Goal: Transaction & Acquisition: Purchase product/service

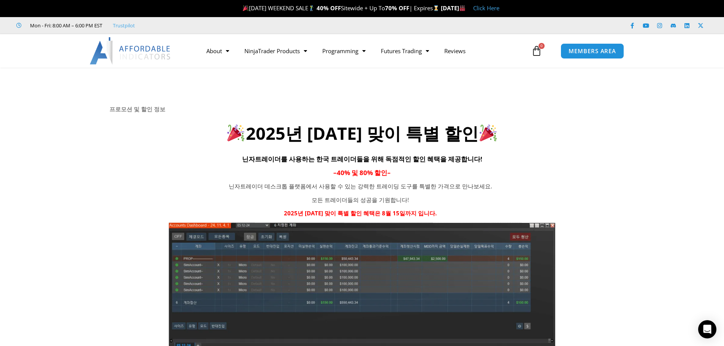
click at [379, 29] on ul "Mon - Fri: 8:00 AM – 6:00 PM EST Trustpilot" at bounding box center [249, 25] width 477 height 9
click at [253, 8] on span "LABOR DAY WEEKEND SALE 40% OFF Sitewide + Up To 70% OFF | Expires" at bounding box center [340, 8] width 199 height 8
click at [313, 14] on div "LABOR DAY WEEKEND SALE 40% OFF Sitewide + Up To 70% OFF | Expires Monday, Septe…" at bounding box center [369, 8] width 707 height 16
click at [317, 10] on strong "40% OFF" at bounding box center [328, 8] width 24 height 8
click at [499, 12] on link "Click Here" at bounding box center [486, 8] width 26 height 8
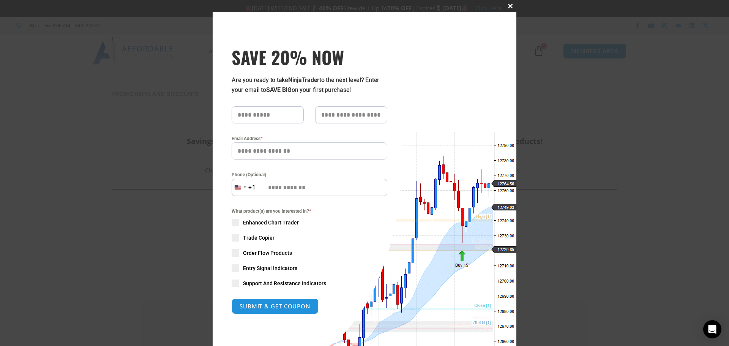
click at [507, 9] on button "Close this module" at bounding box center [511, 6] width 12 height 12
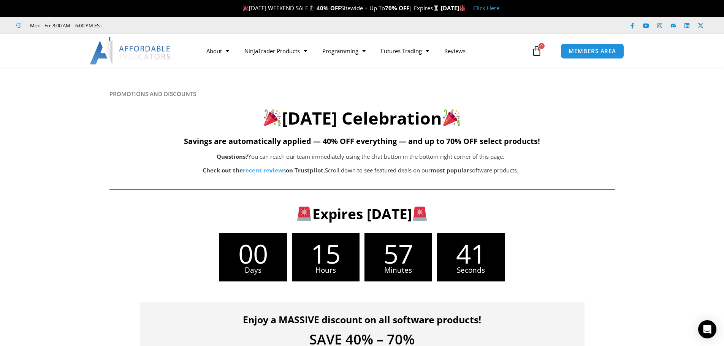
click at [136, 47] on img at bounding box center [131, 50] width 82 height 27
click at [43, 181] on div at bounding box center [362, 135] width 724 height 135
